Goal: Information Seeking & Learning: Find specific fact

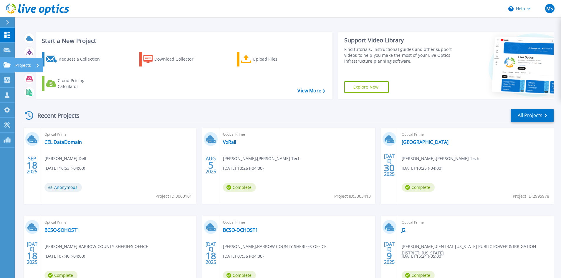
click at [7, 63] on icon at bounding box center [7, 64] width 7 height 5
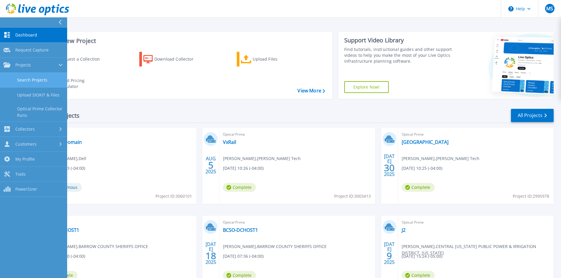
click at [26, 80] on link "Search Projects" at bounding box center [33, 80] width 67 height 15
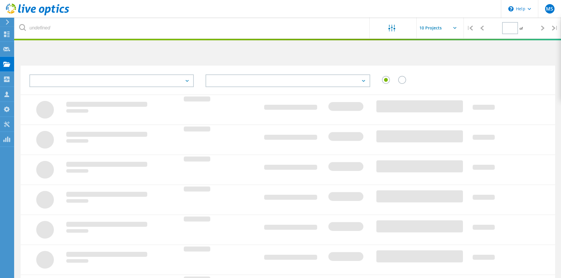
type input "1"
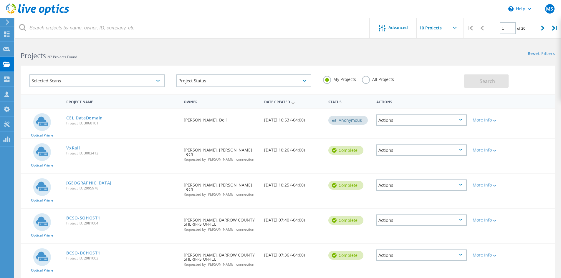
click at [92, 81] on div "Selected Scans" at bounding box center [96, 81] width 135 height 13
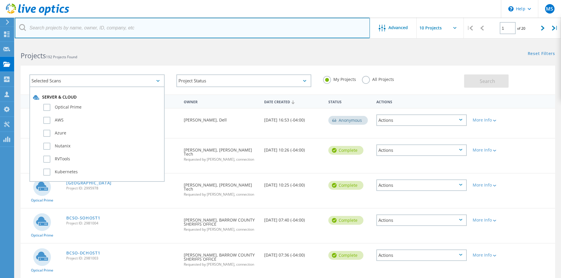
click at [56, 27] on input "text" at bounding box center [192, 28] width 355 height 21
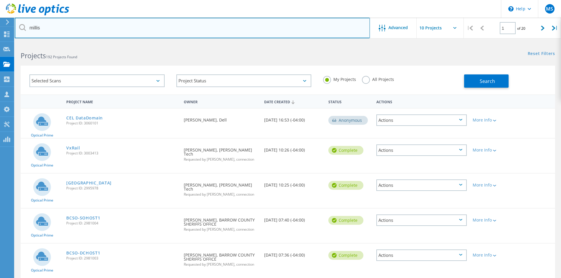
type input "millis"
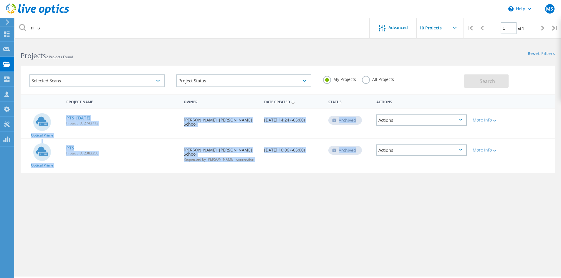
drag, startPoint x: 257, startPoint y: 158, endPoint x: 39, endPoint y: 116, distance: 221.7
click at [39, 116] on div "Optical Prime PTS_11-DEC-2024 Project ID: 2743713 Requested By Don Tirrell, Mil…" at bounding box center [288, 140] width 535 height 65
click at [136, 141] on div "PTS Project ID: 2383350" at bounding box center [122, 150] width 118 height 22
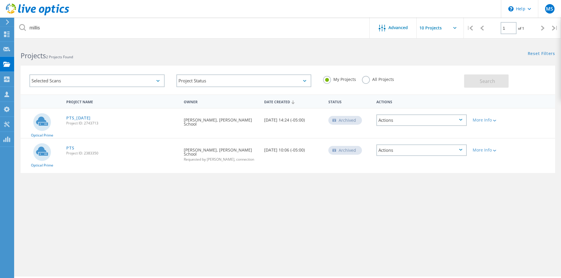
drag, startPoint x: 315, startPoint y: 120, endPoint x: 65, endPoint y: 118, distance: 250.7
click at [65, 118] on div "Optical Prime PTS_11-DEC-2024 Project ID: 2743713 Requested By Don Tirrell, Mil…" at bounding box center [288, 123] width 535 height 29
copy div "PTS_11-DEC-2024 Project ID: 2743713 Requested By Don Tirrell, Millis School Dat…"
drag, startPoint x: 298, startPoint y: 149, endPoint x: 65, endPoint y: 147, distance: 233.0
click at [65, 147] on div "Optical Prime PTS Project ID: 2383350 Requested By Don Tirrell, Millis School R…" at bounding box center [288, 156] width 535 height 34
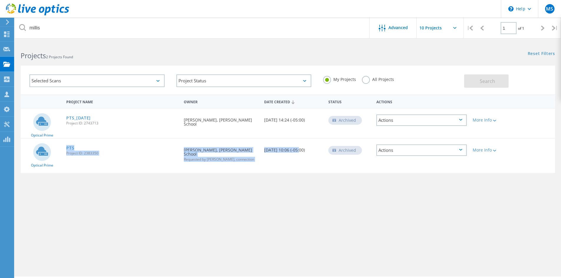
copy div "PTS Project ID: 2383350 Requested By Don Tirrell, Millis School Requested by Mi…"
